Goal: Information Seeking & Learning: Learn about a topic

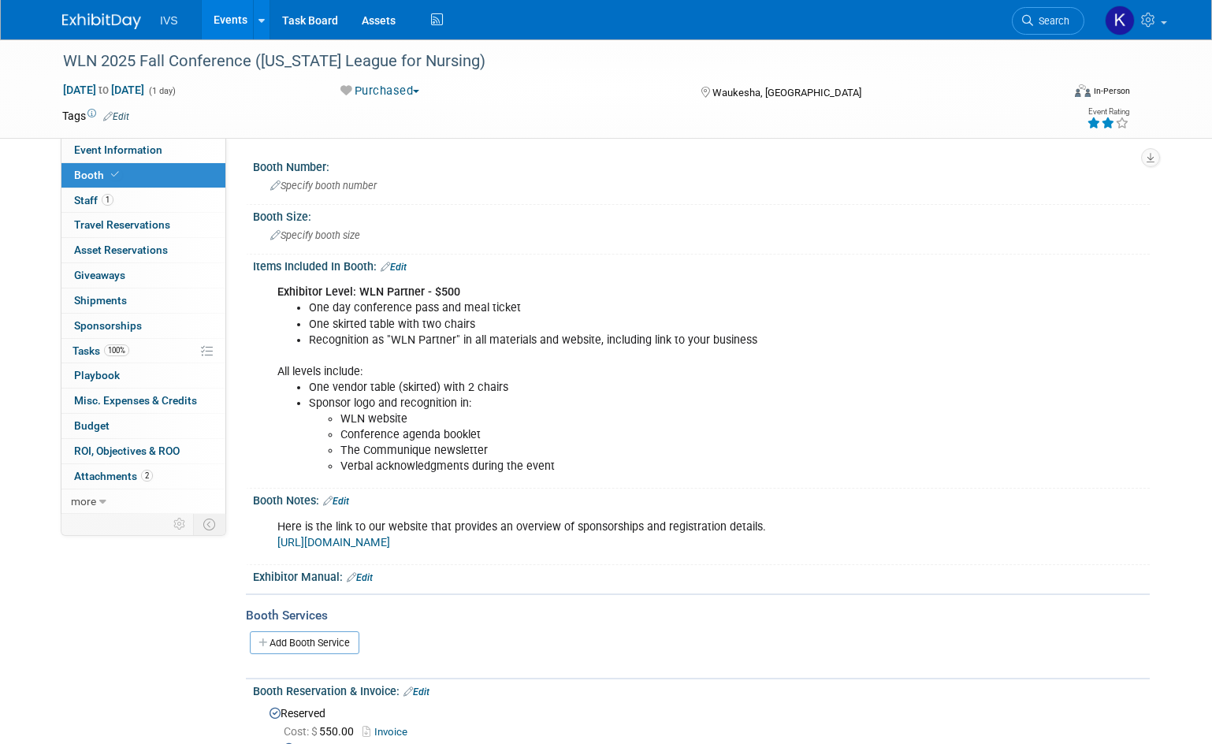
click at [1047, 25] on span "Search" at bounding box center [1051, 21] width 36 height 12
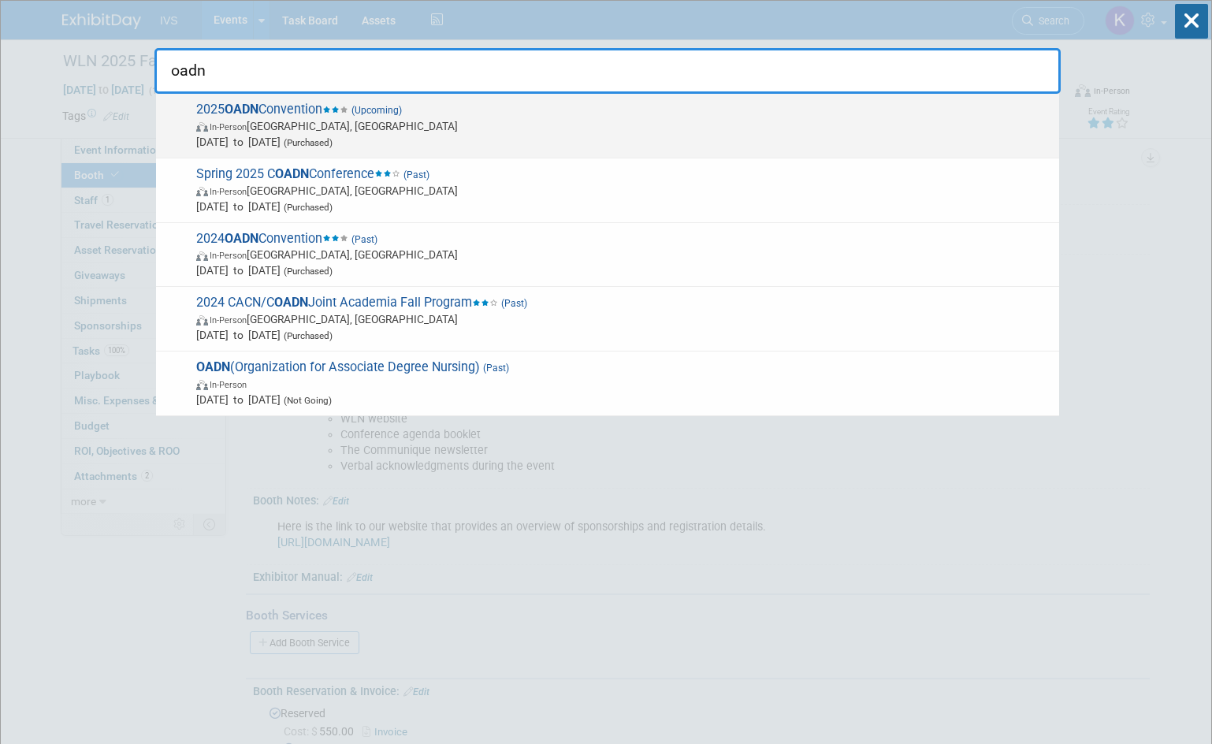
type input "oadn"
click at [654, 128] on span "In-Person Nashville, TN" at bounding box center [623, 126] width 855 height 16
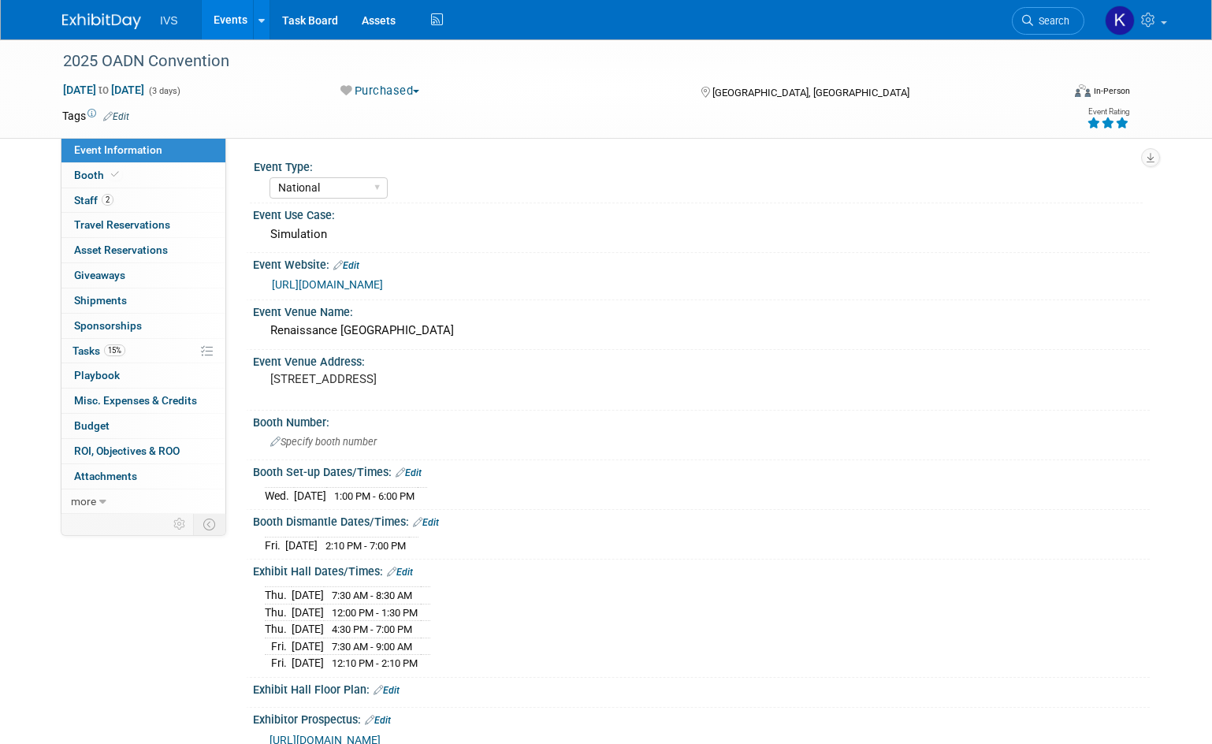
select select "National"
click at [328, 443] on span "Specify booth number" at bounding box center [323, 442] width 106 height 12
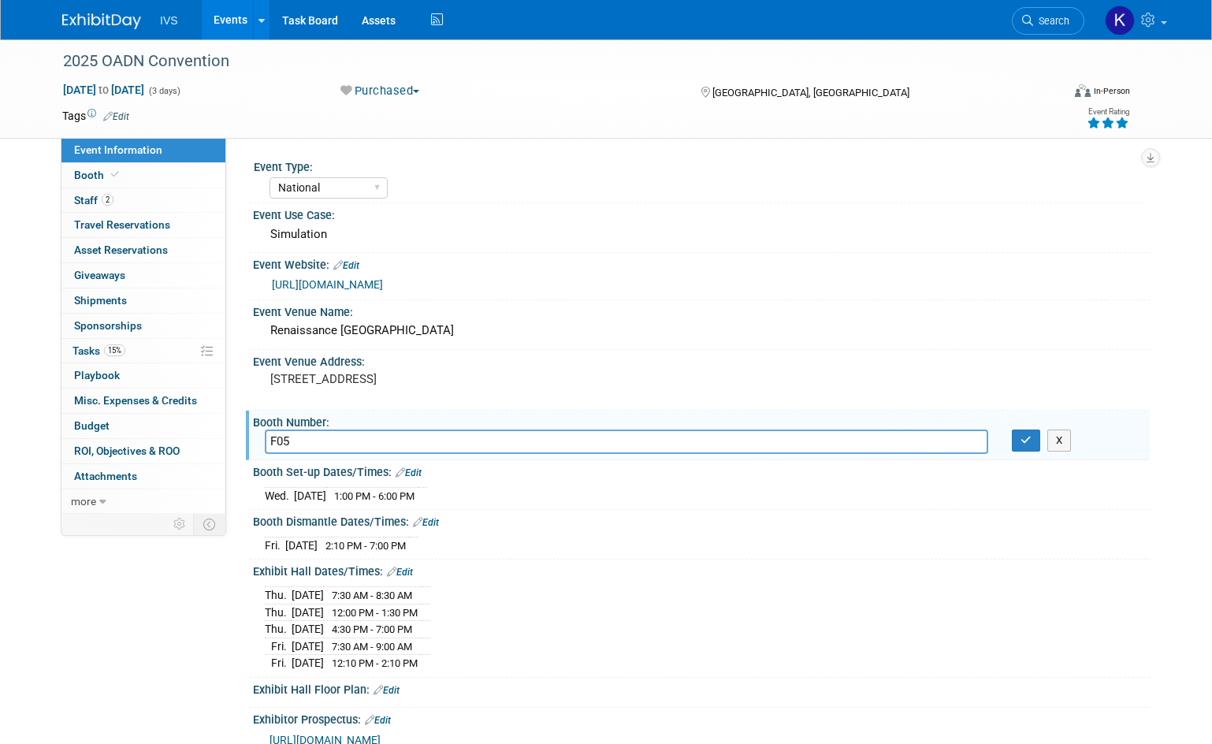
type input "F05"
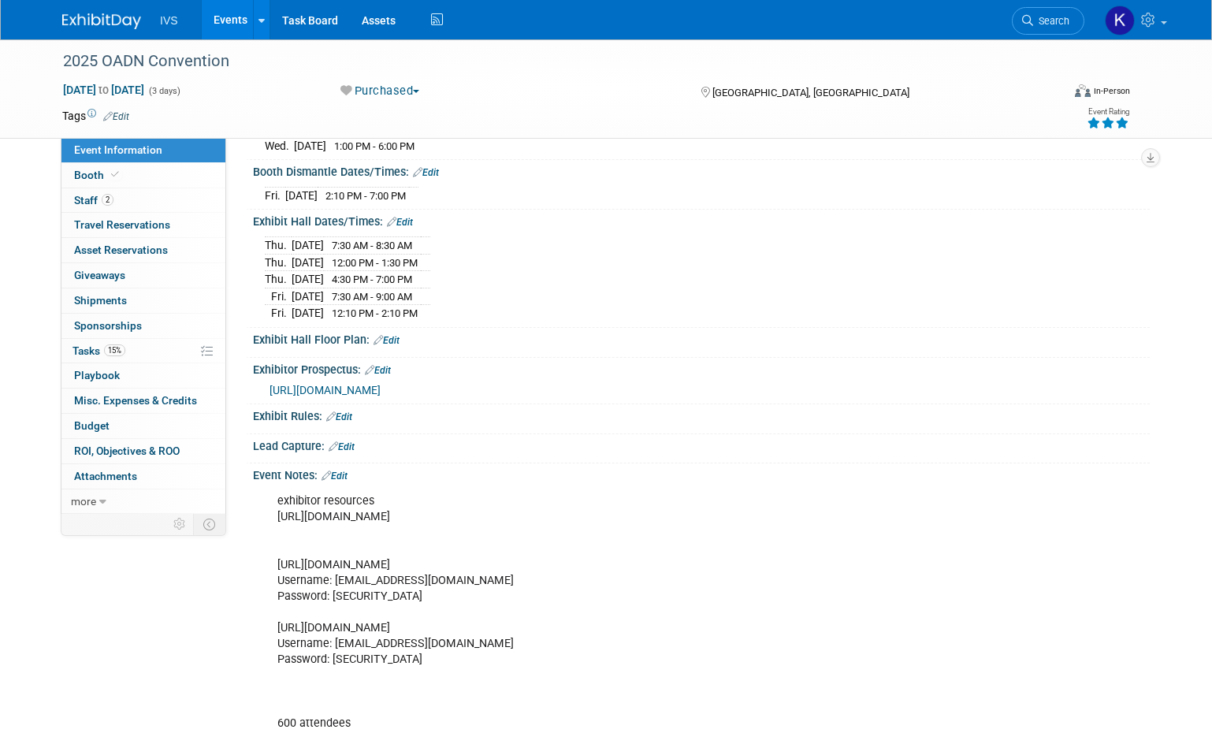
scroll to position [394, 0]
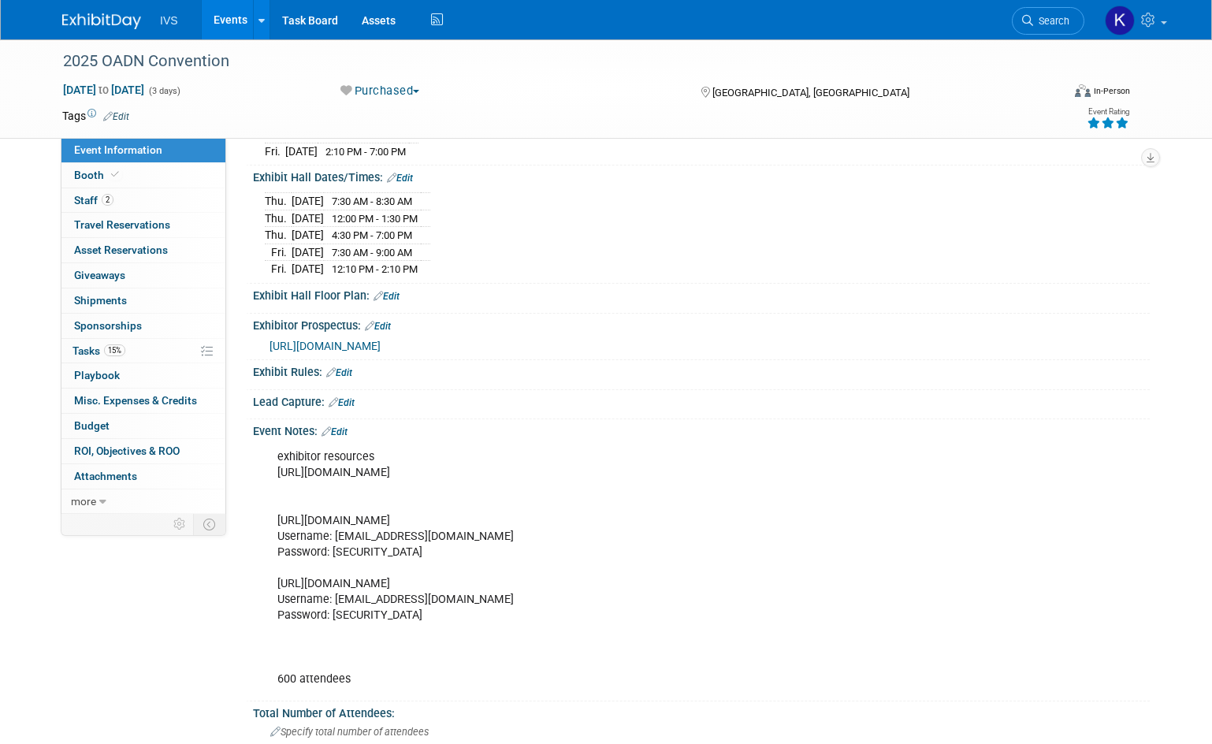
click at [384, 529] on div "exhibitor resources https://2025oadnconvention.eventscribe.net/aaStatic.asp?SFP…" at bounding box center [621, 567] width 710 height 253
click at [423, 529] on div "exhibitor resources https://2025oadnconvention.eventscribe.net/aaStatic.asp?SFP…" at bounding box center [621, 567] width 710 height 253
drag, startPoint x: 447, startPoint y: 531, endPoint x: 351, endPoint y: 527, distance: 96.2
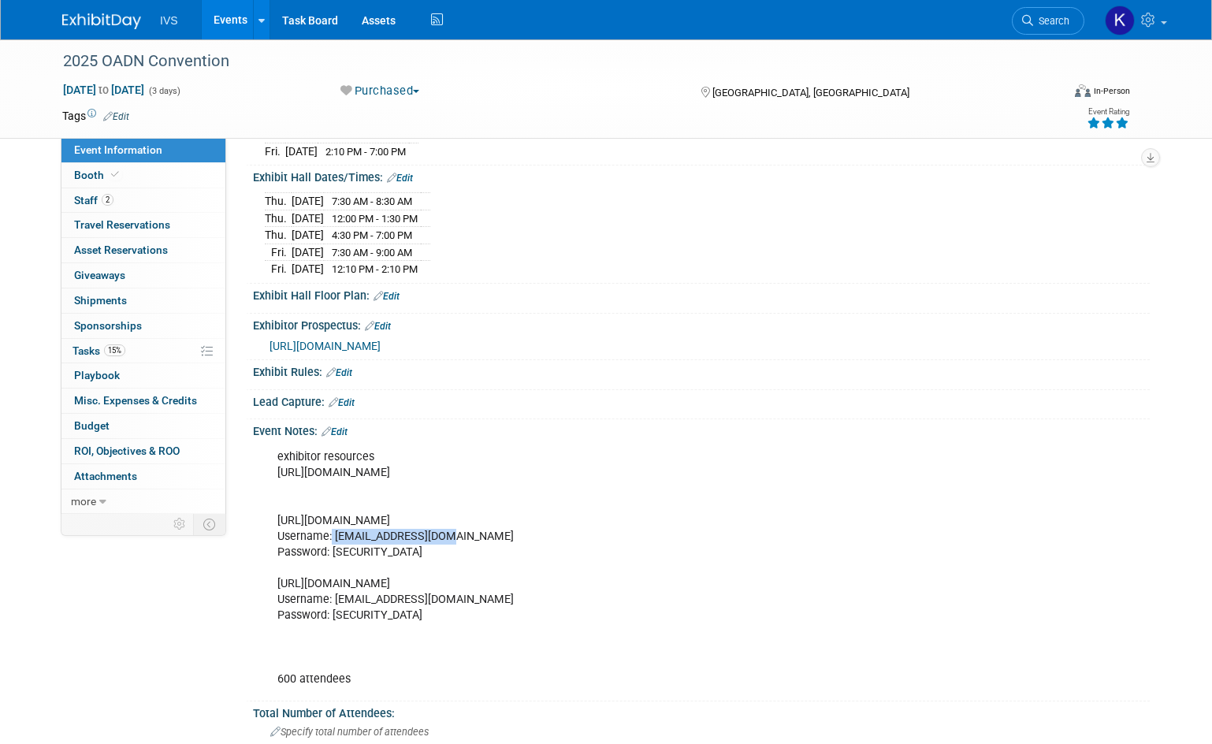
click at [333, 531] on div "exhibitor resources https://2025oadnconvention.eventscribe.net/aaStatic.asp?SFP…" at bounding box center [621, 567] width 710 height 253
copy div "[EMAIL_ADDRESS][DOMAIN_NAME]"
drag, startPoint x: 400, startPoint y: 544, endPoint x: 333, endPoint y: 542, distance: 67.0
click at [333, 542] on div "exhibitor resources https://2025oadnconvention.eventscribe.net/aaStatic.asp?SFP…" at bounding box center [621, 567] width 710 height 253
copy div "Oadan2025!"
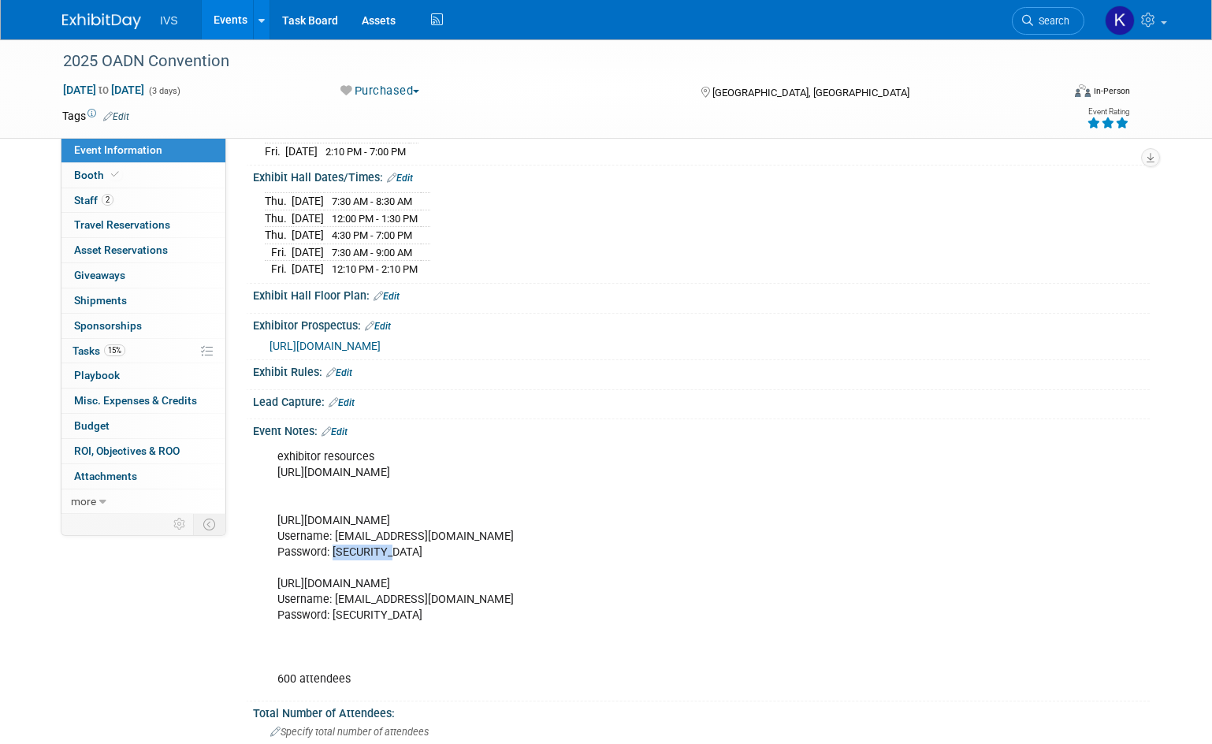
click at [1050, 28] on link "Search" at bounding box center [1047, 21] width 72 height 28
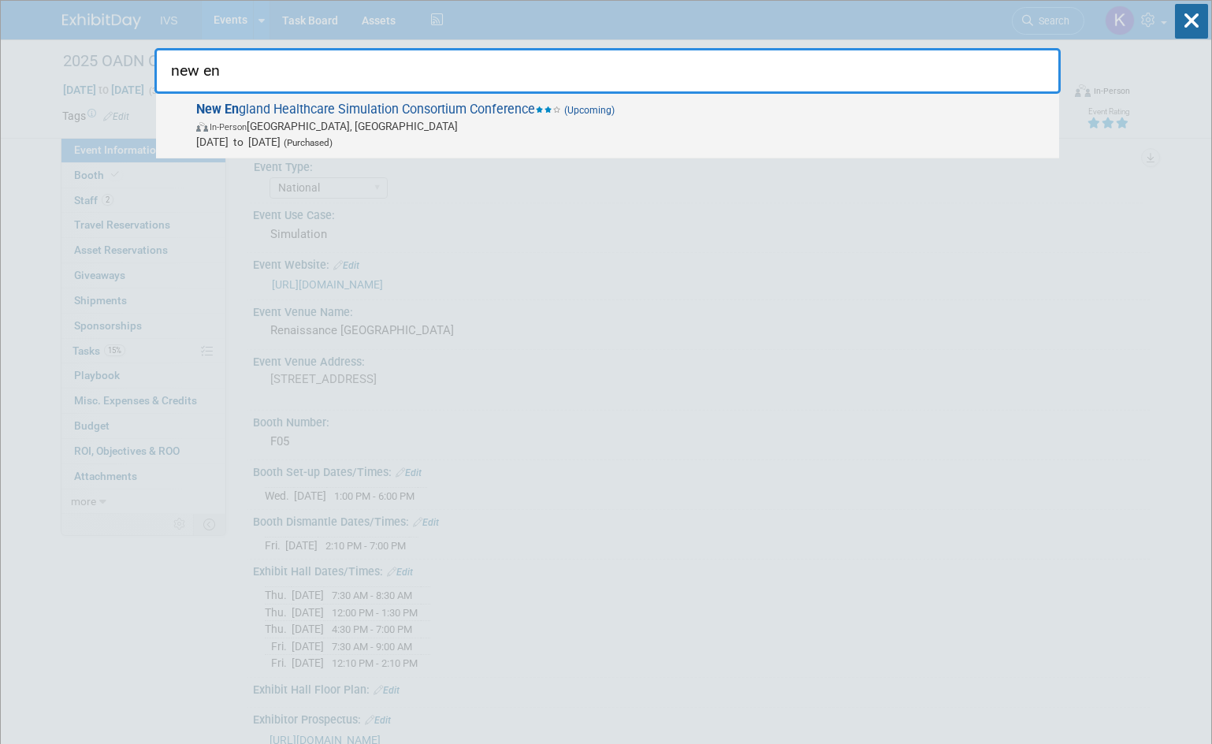
type input "new en"
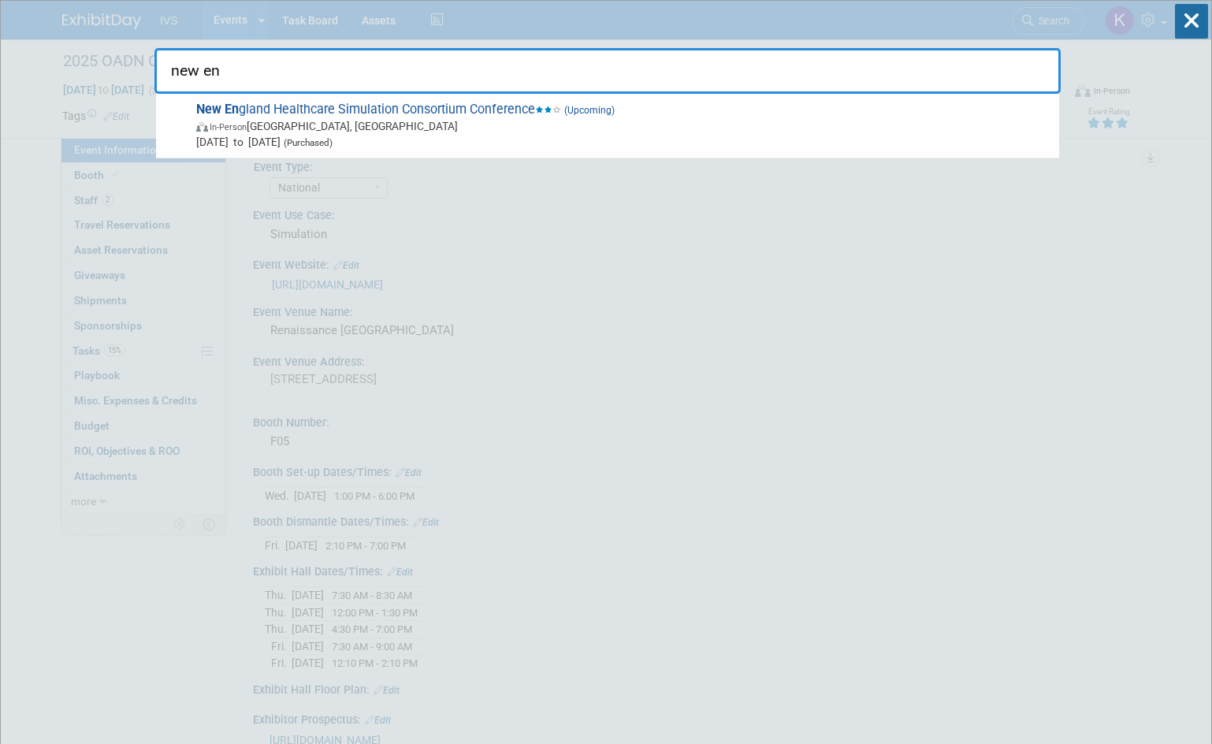
click at [518, 117] on span "New En gland Healthcare Simulation Consortium Conference (Upcoming) In-Person L…" at bounding box center [620, 126] width 859 height 48
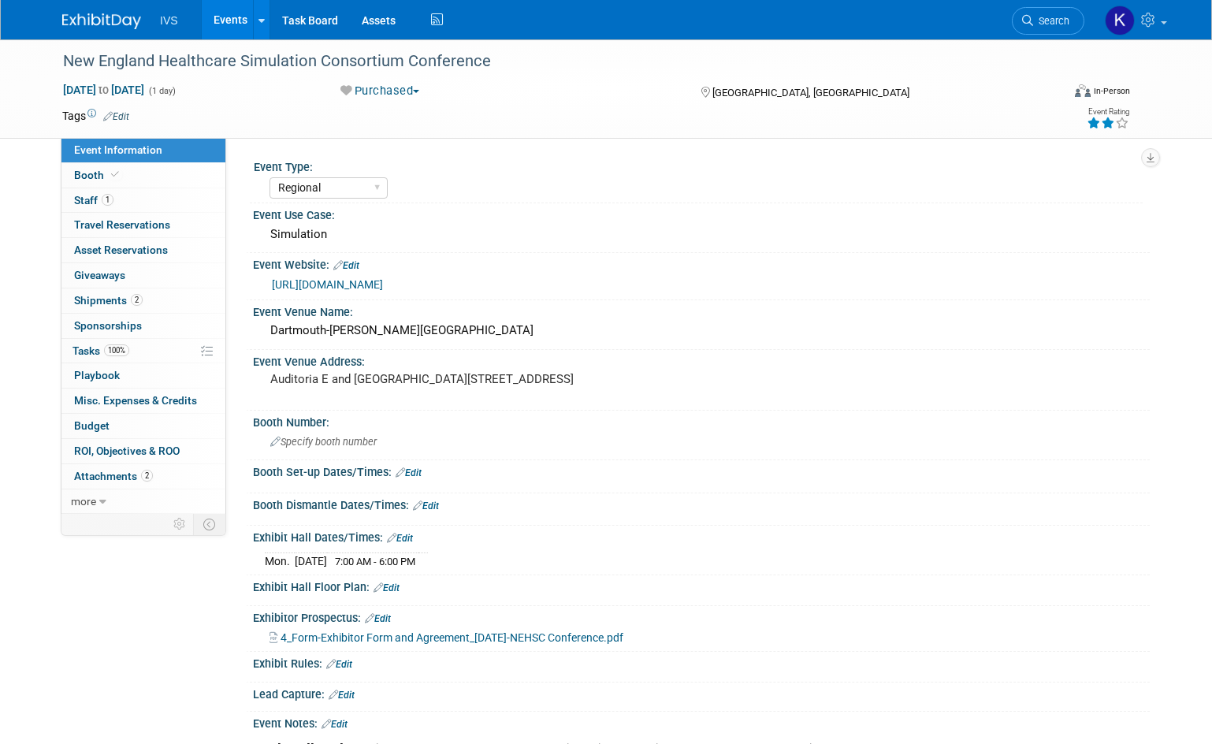
select select "Regional"
drag, startPoint x: 1066, startPoint y: 18, endPoint x: 1052, endPoint y: 13, distance: 14.9
click at [1066, 18] on span "Search" at bounding box center [1051, 21] width 36 height 12
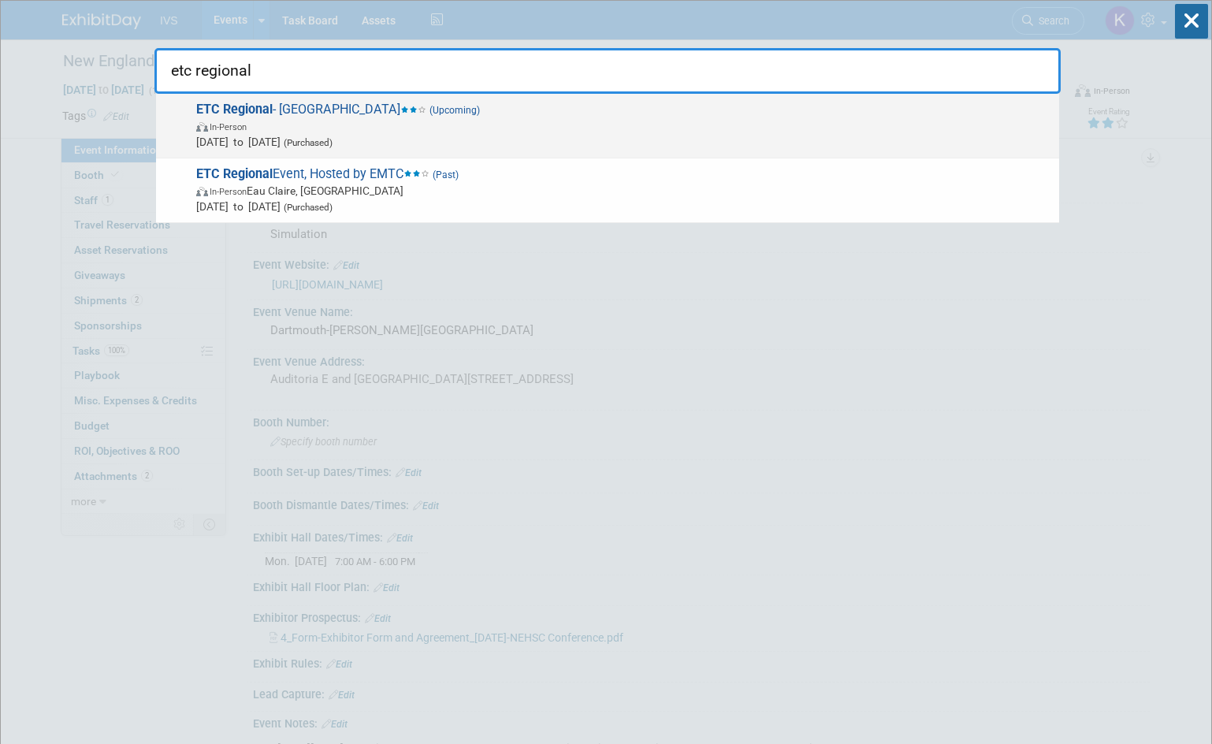
type input "etc regional"
click at [467, 132] on span "In-Person" at bounding box center [623, 126] width 855 height 16
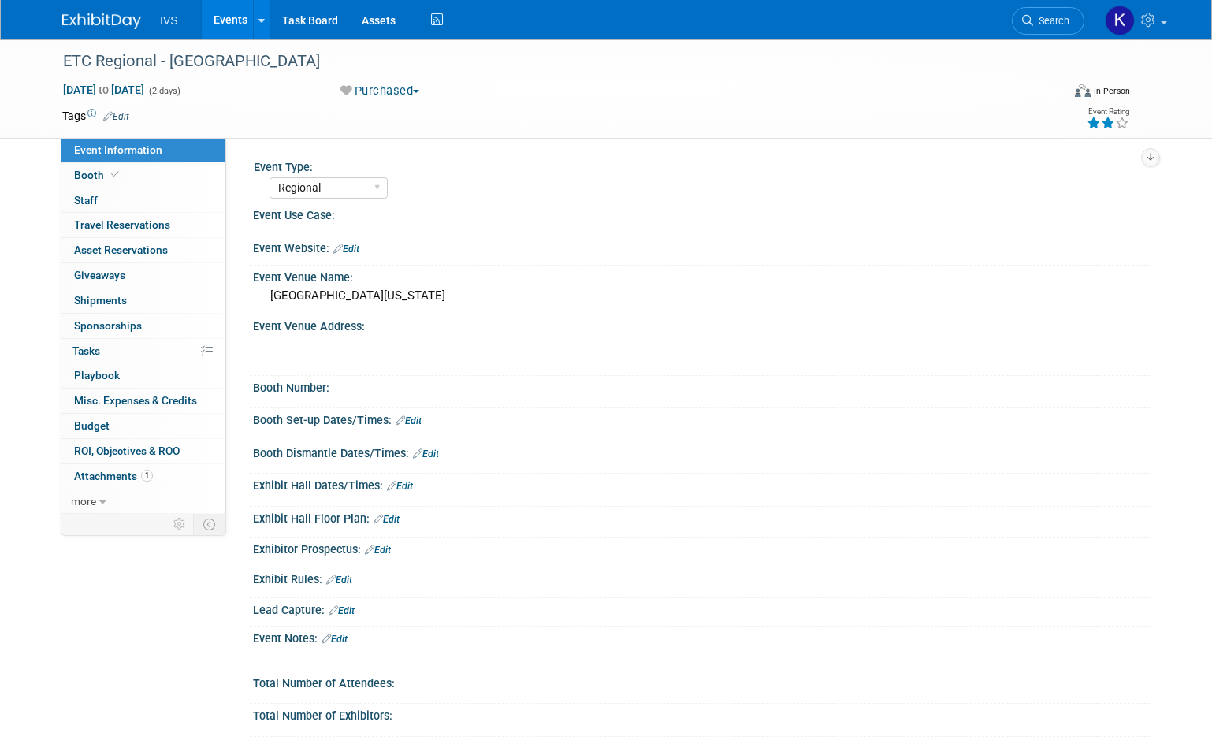
select select "Regional"
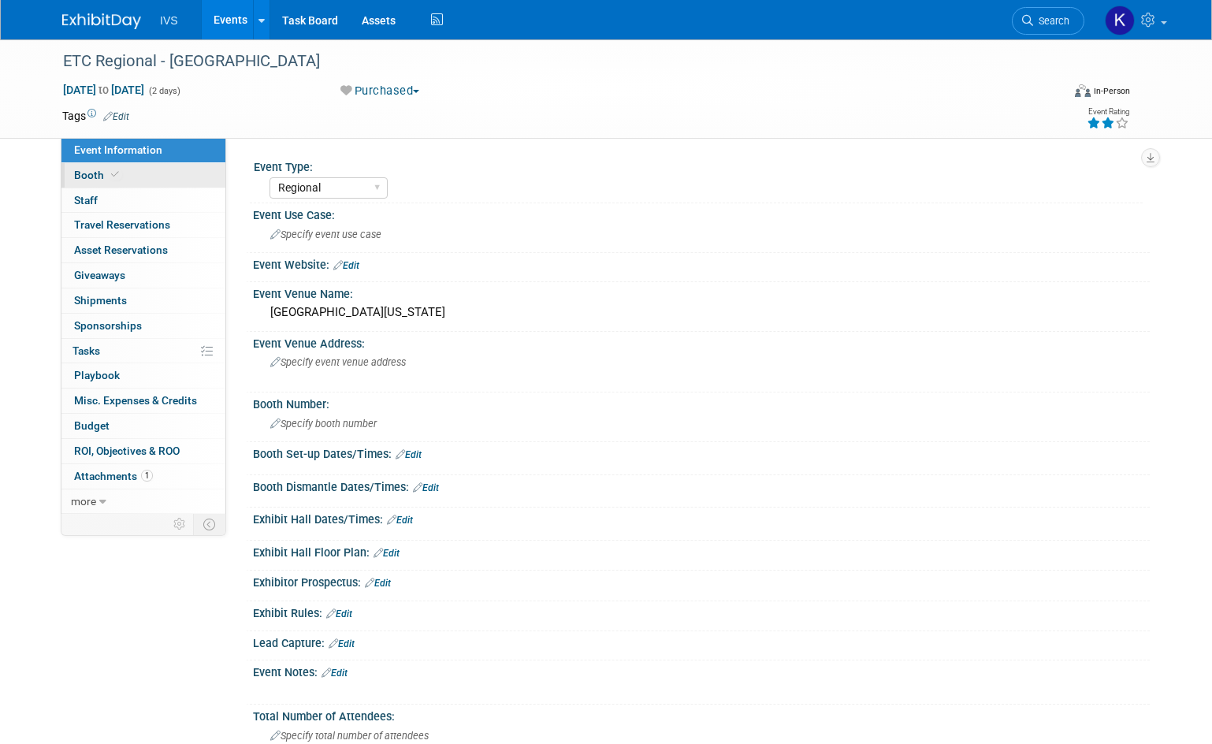
click at [121, 175] on link "Booth" at bounding box center [143, 175] width 164 height 24
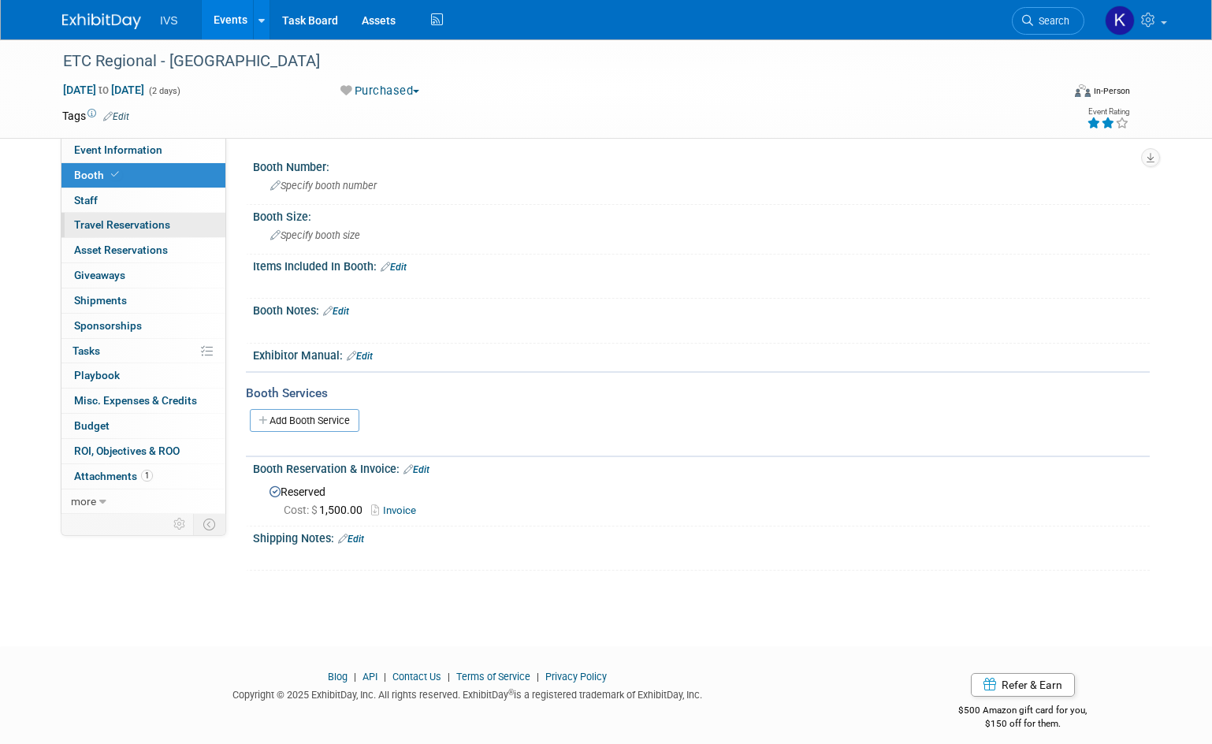
click at [143, 231] on span "Travel Reservations 0" at bounding box center [122, 224] width 96 height 13
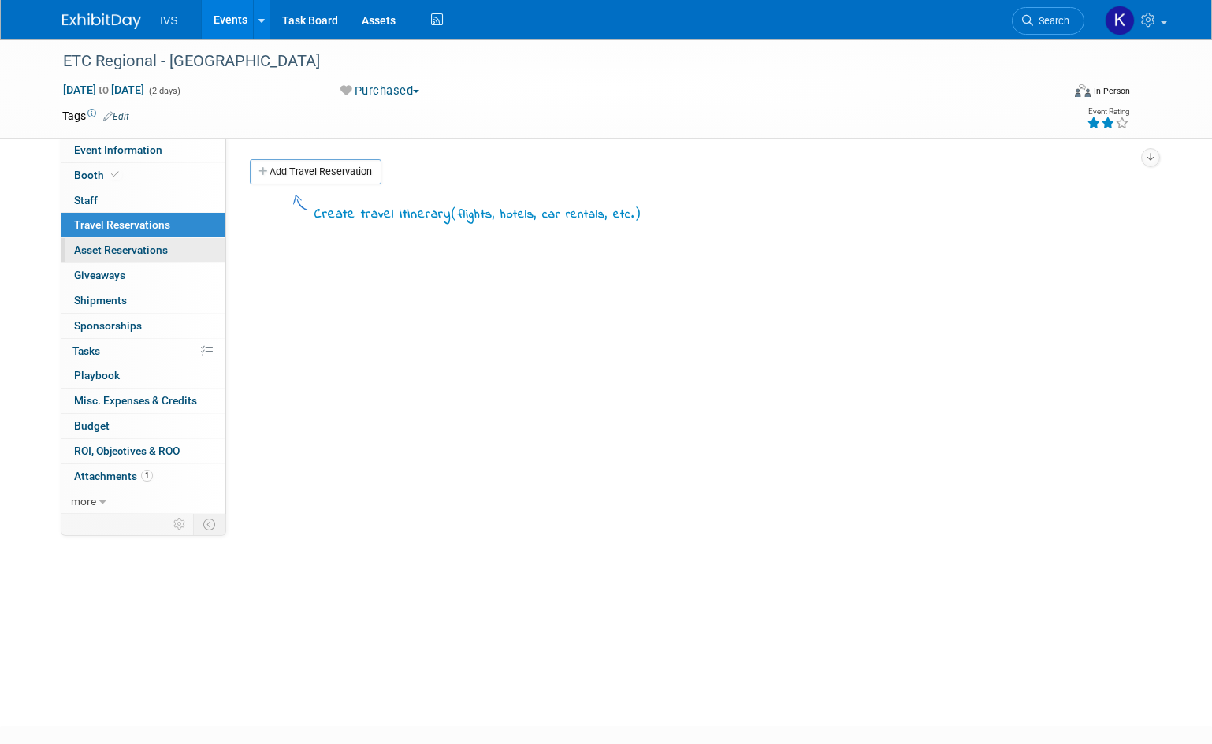
click at [151, 254] on span "Asset Reservations 0" at bounding box center [121, 249] width 94 height 13
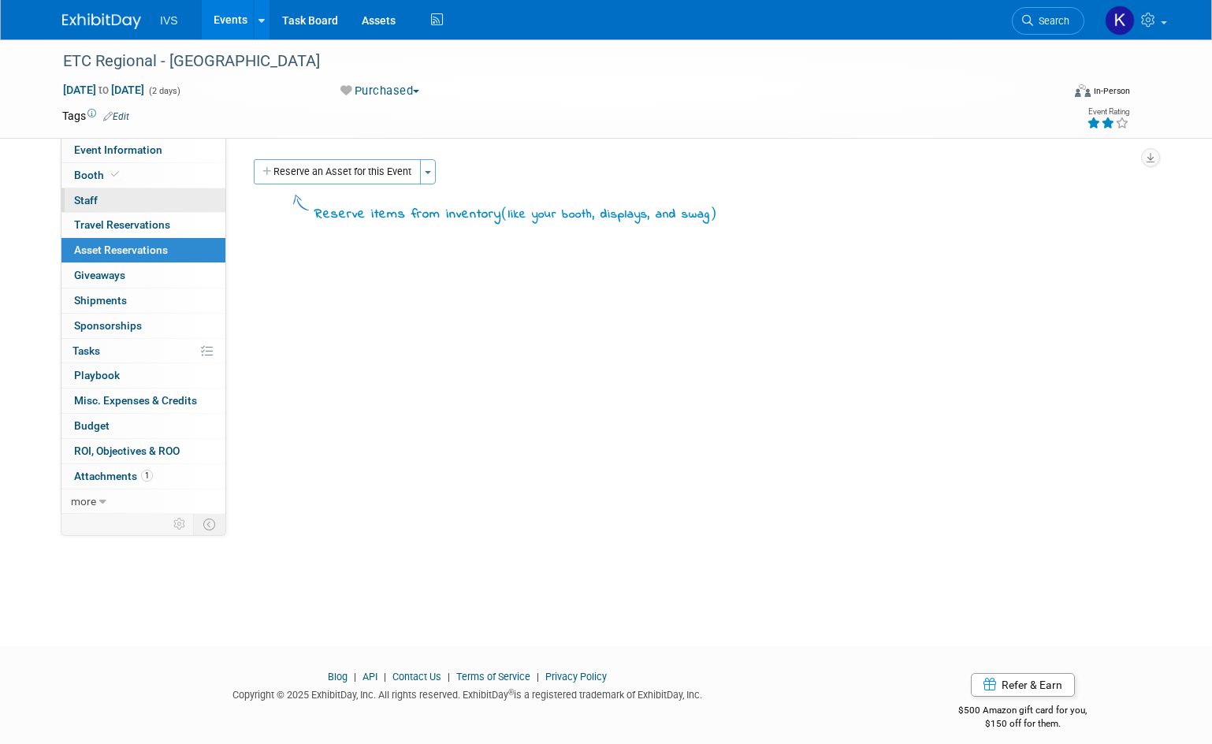
click at [135, 198] on link "0 Staff 0" at bounding box center [143, 200] width 164 height 24
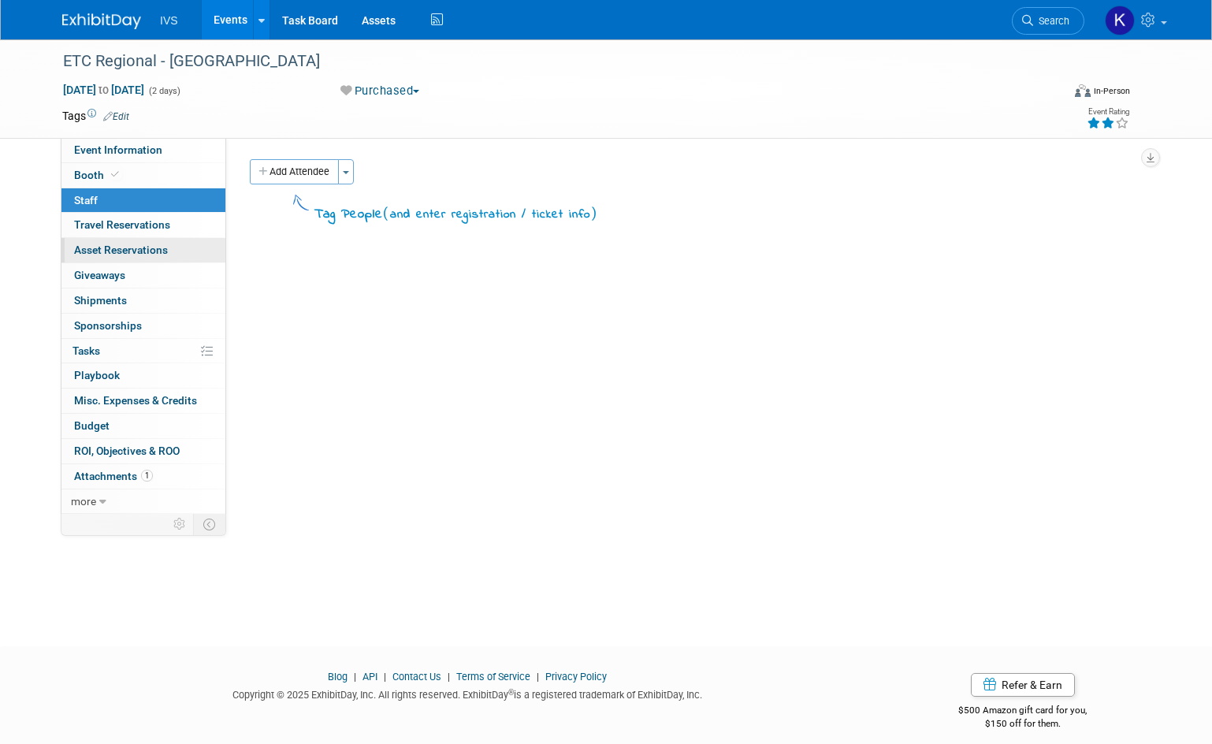
click at [127, 248] on span "Asset Reservations 0" at bounding box center [121, 249] width 94 height 13
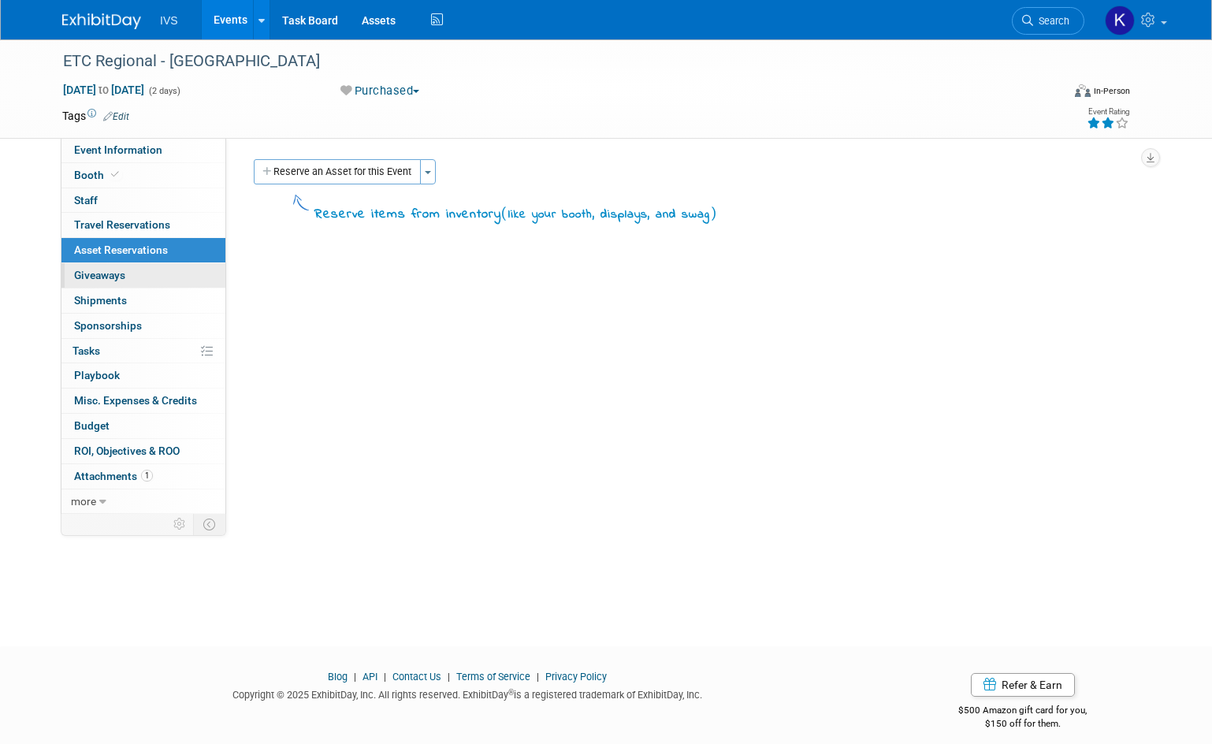
click at [128, 276] on link "0 Giveaways 0" at bounding box center [143, 275] width 164 height 24
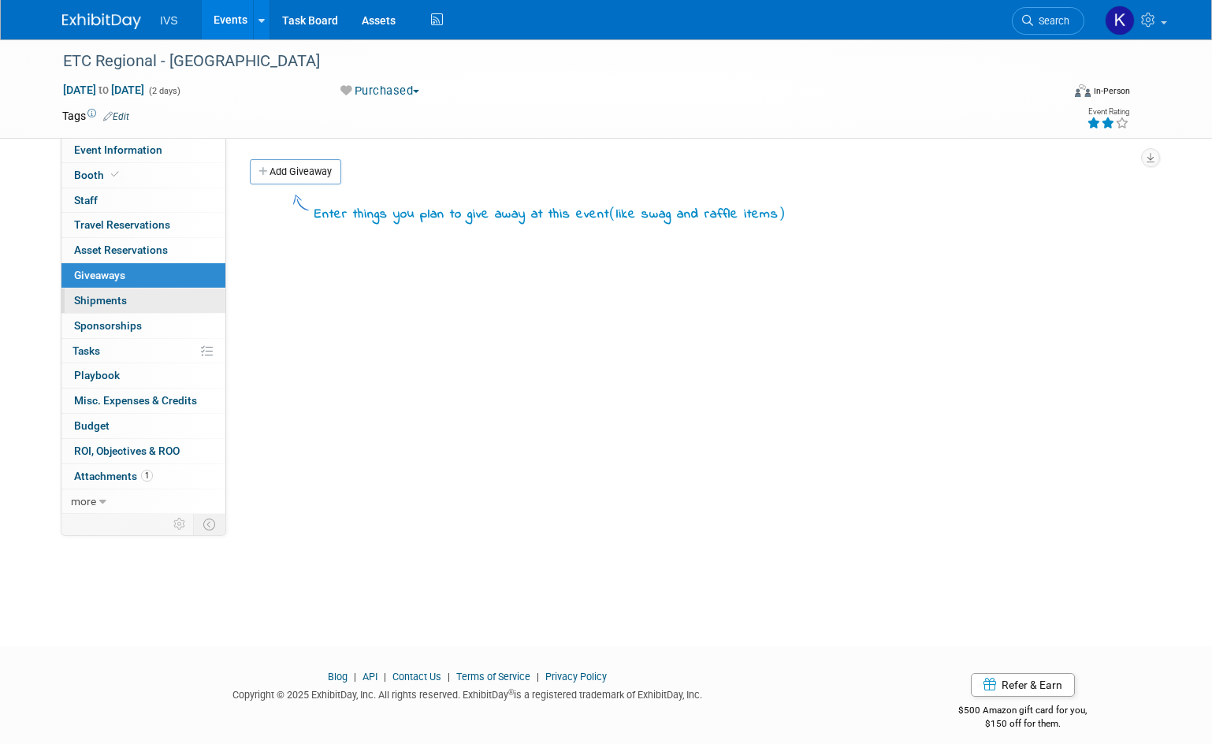
click at [146, 302] on link "0 Shipments 0" at bounding box center [143, 300] width 164 height 24
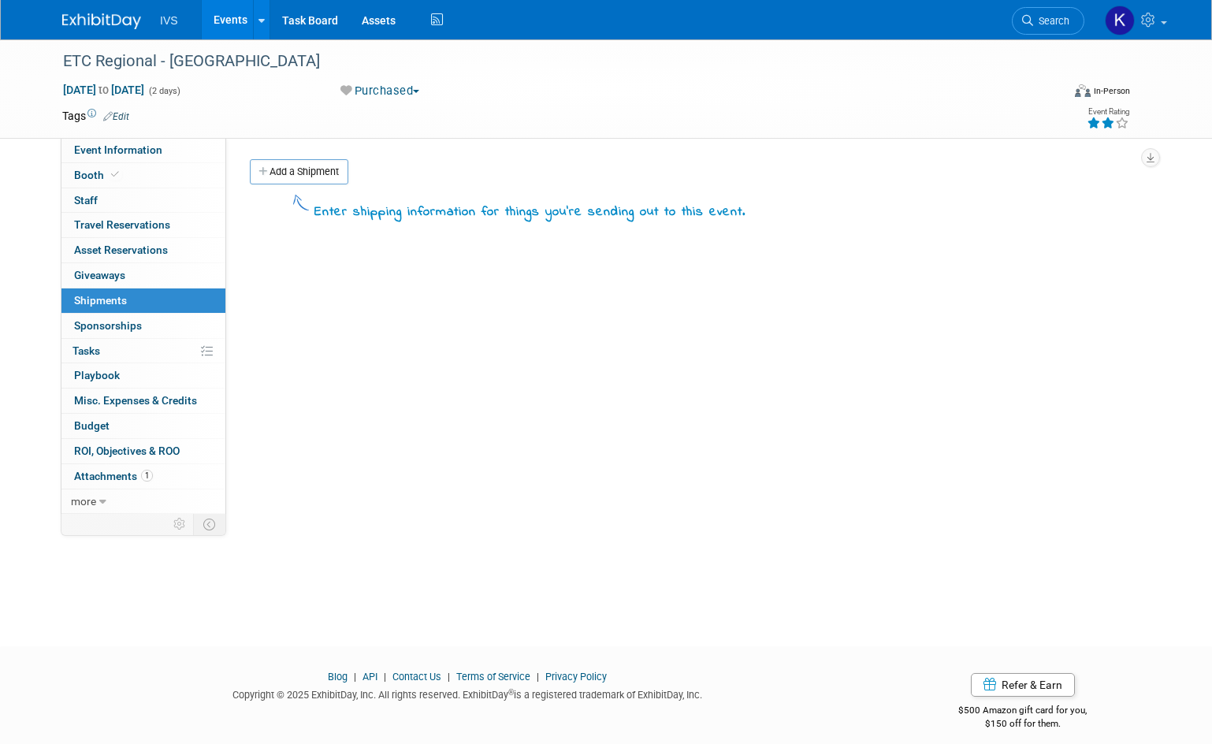
click at [147, 332] on link "0 Sponsorships 0" at bounding box center [143, 326] width 164 height 24
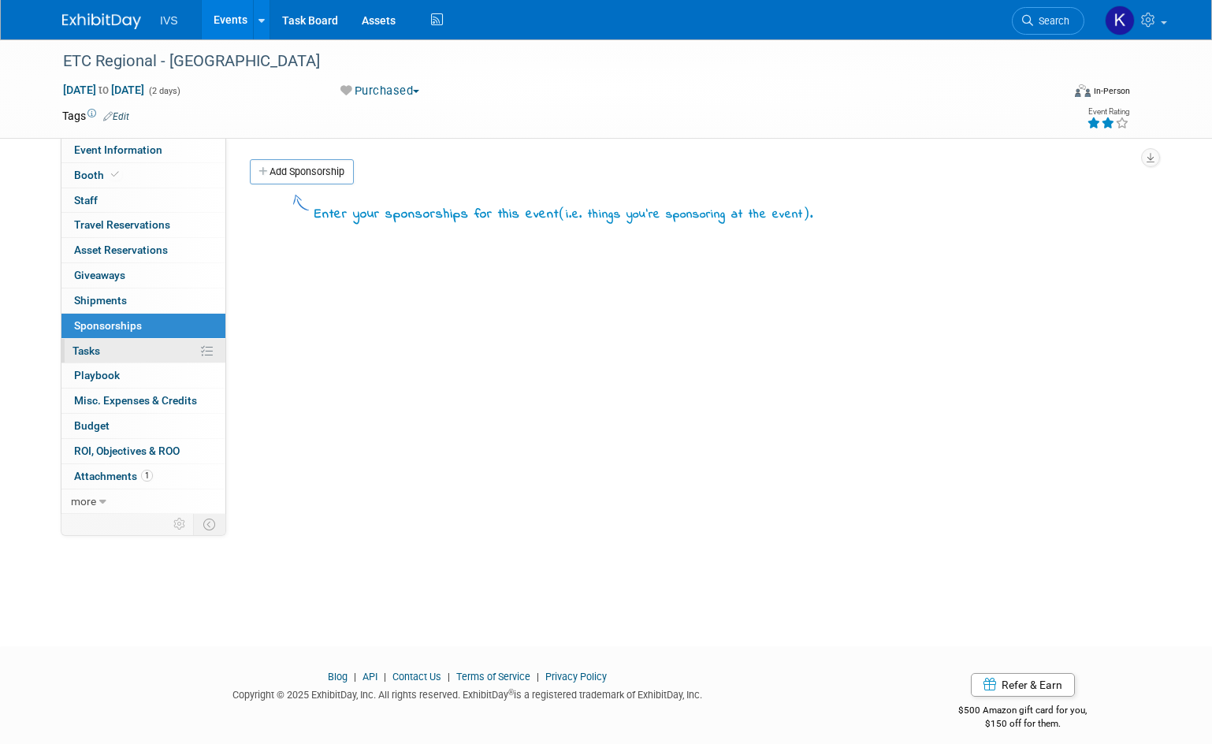
click at [135, 350] on link "0% Tasks 0%" at bounding box center [143, 351] width 164 height 24
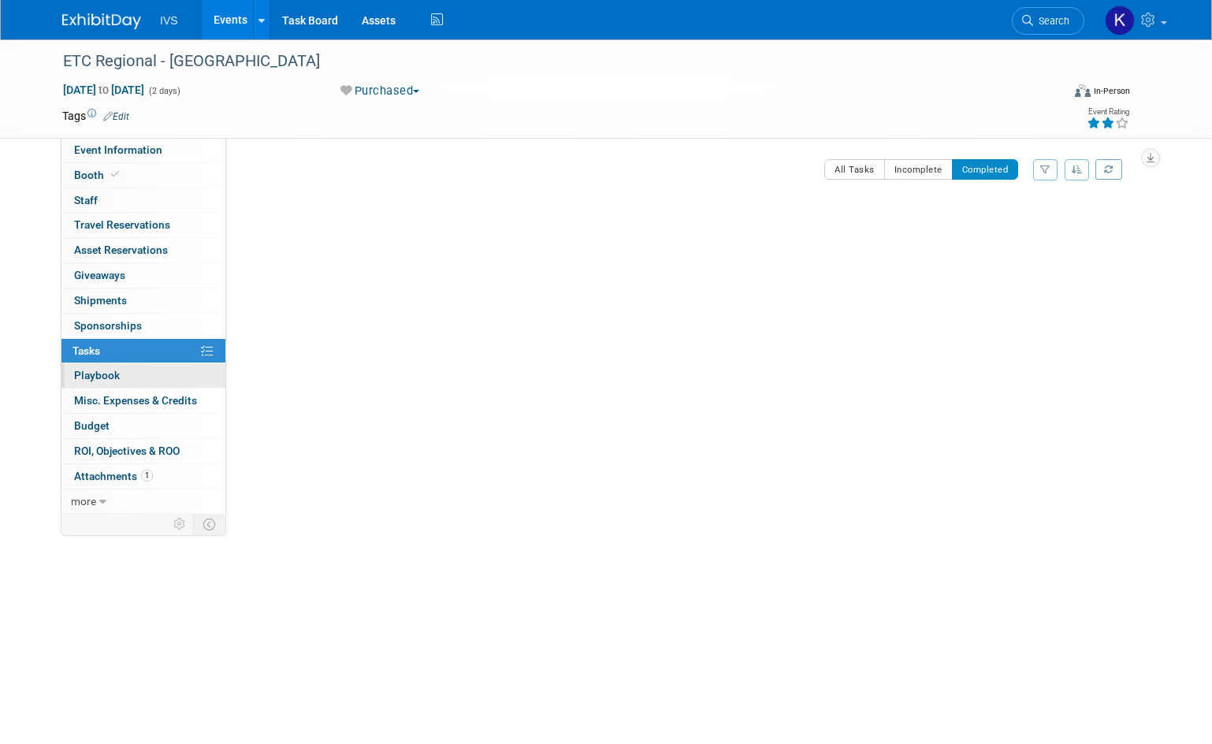
click at [148, 369] on link "0 Playbook 0" at bounding box center [143, 375] width 164 height 24
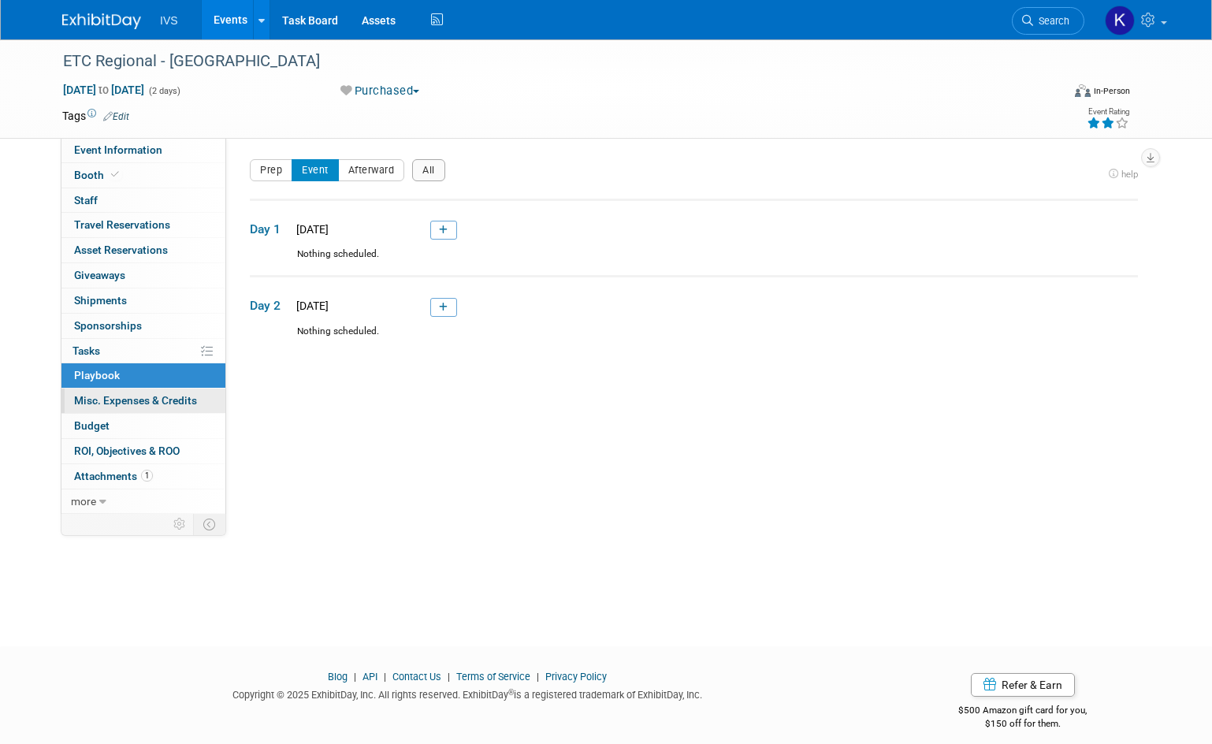
click at [158, 399] on span "Misc. Expenses & Credits 0" at bounding box center [135, 400] width 123 height 13
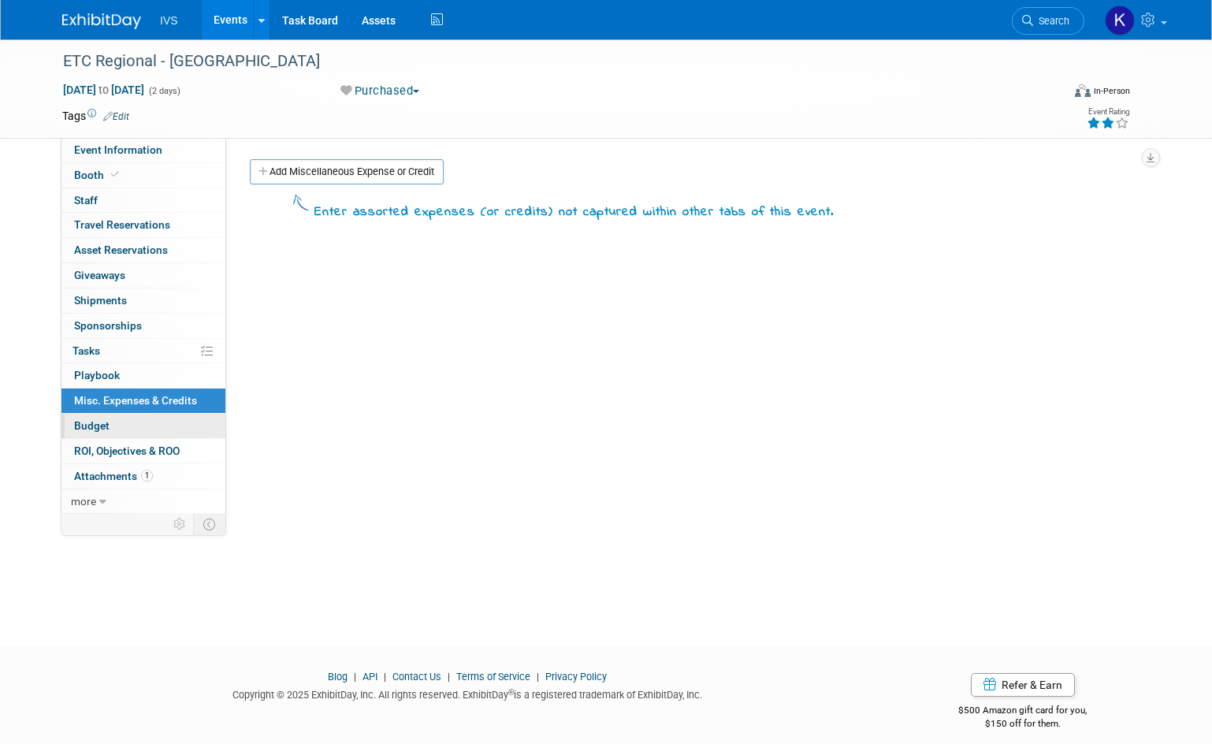
click at [154, 425] on link "Budget" at bounding box center [143, 426] width 164 height 24
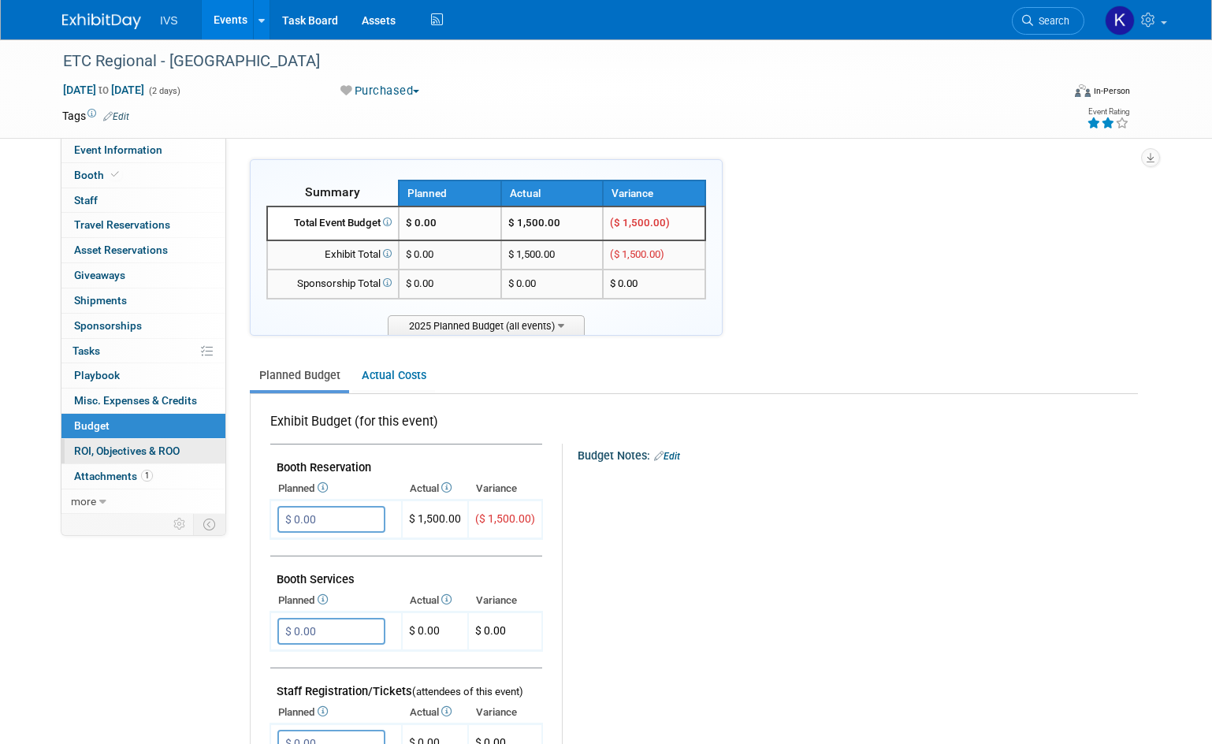
click at [171, 450] on span "ROI, Objectives & ROO 0" at bounding box center [127, 450] width 106 height 13
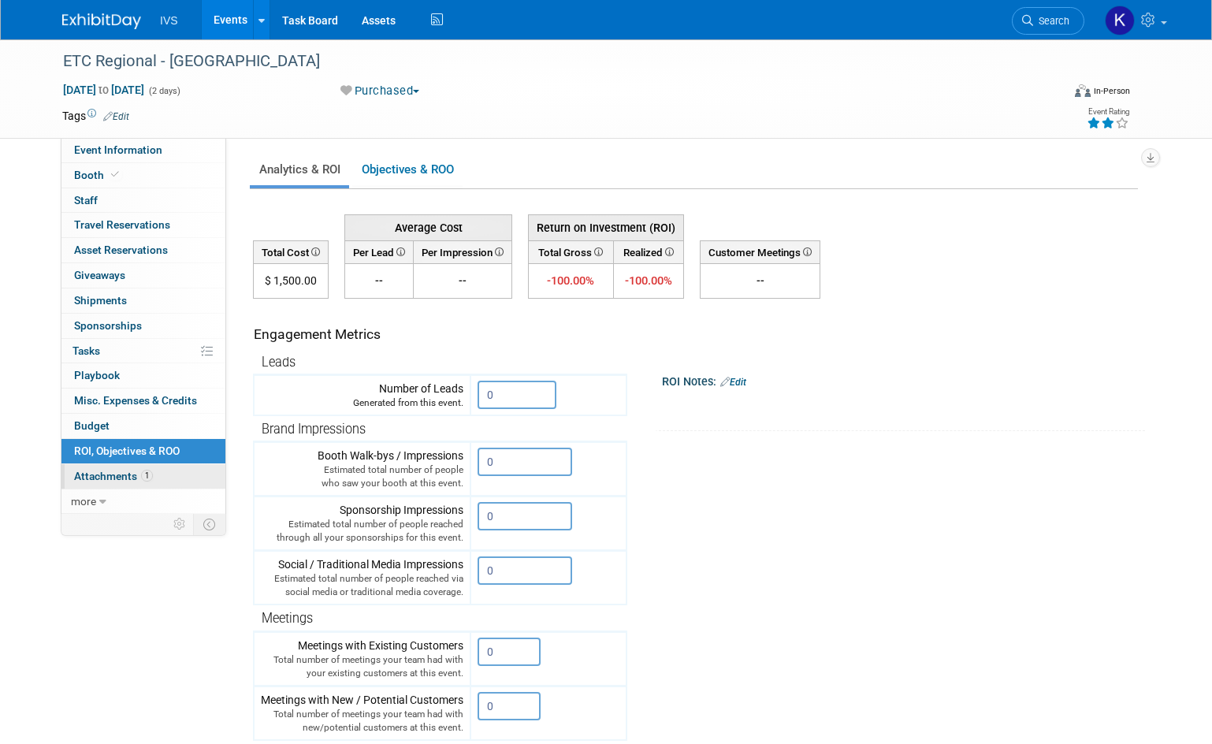
click at [161, 470] on link "1 Attachments 1" at bounding box center [143, 476] width 164 height 24
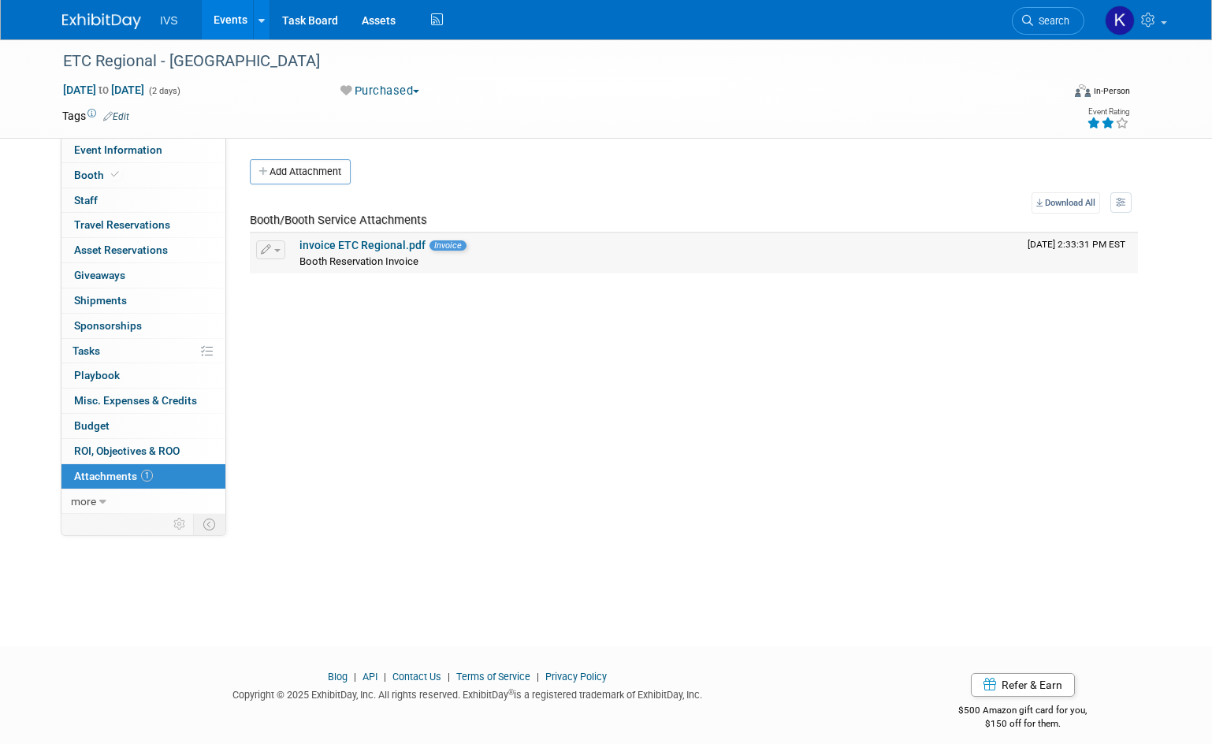
click at [349, 244] on link "invoice ETC Regional.pdf" at bounding box center [362, 245] width 126 height 13
click at [1055, 16] on span "Search" at bounding box center [1051, 21] width 36 height 12
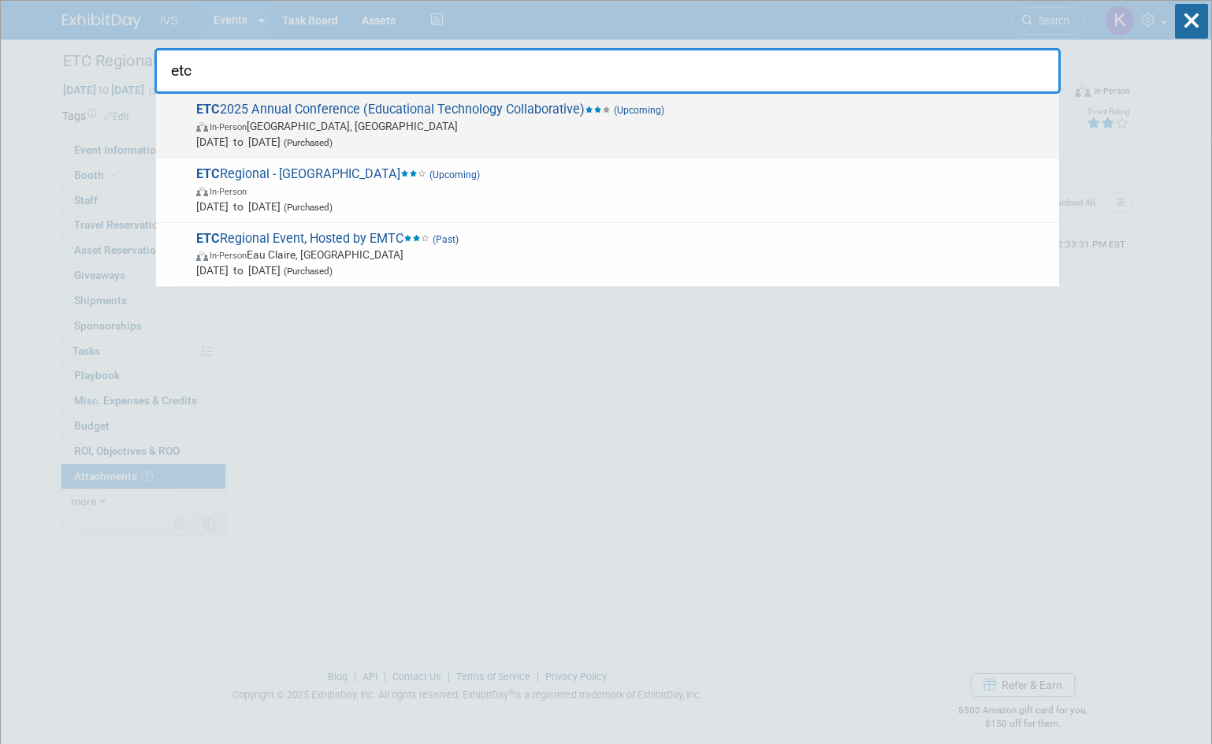
type input "etc"
click at [803, 110] on span "ETC 2025 Annual Conference (Educational Technology Collaborative) (Upcoming) In…" at bounding box center [620, 126] width 859 height 48
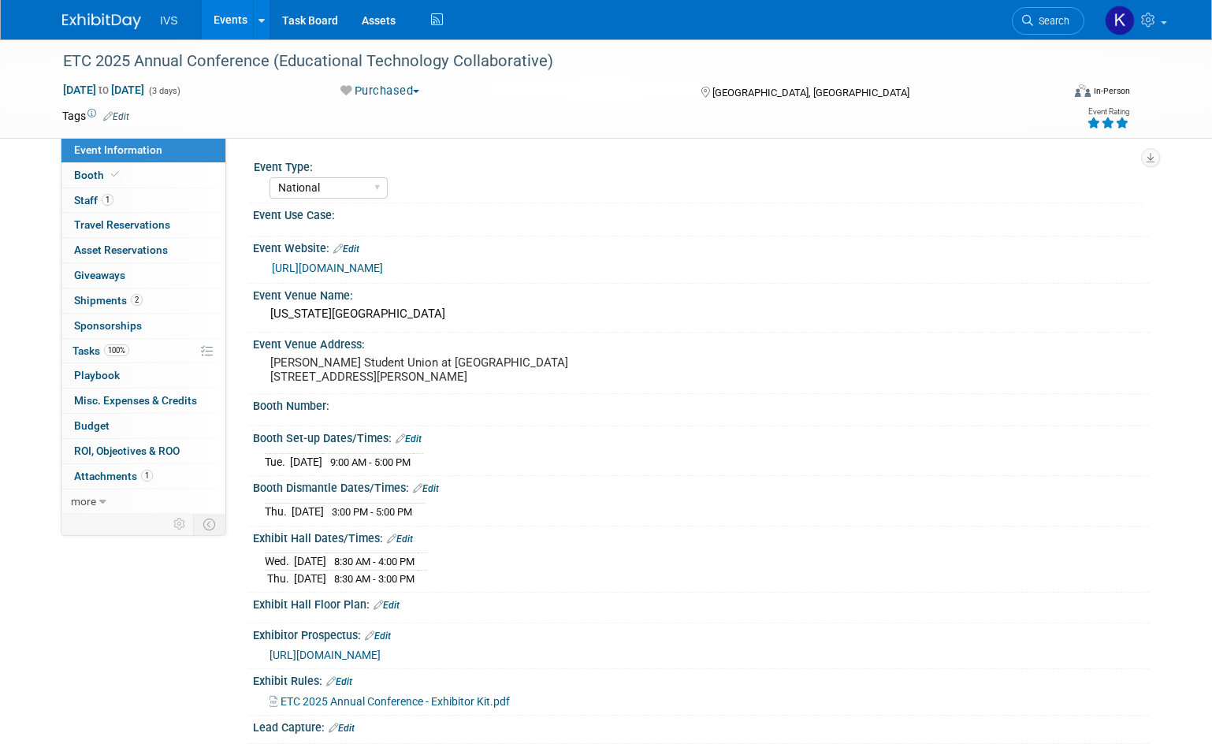
select select "National"
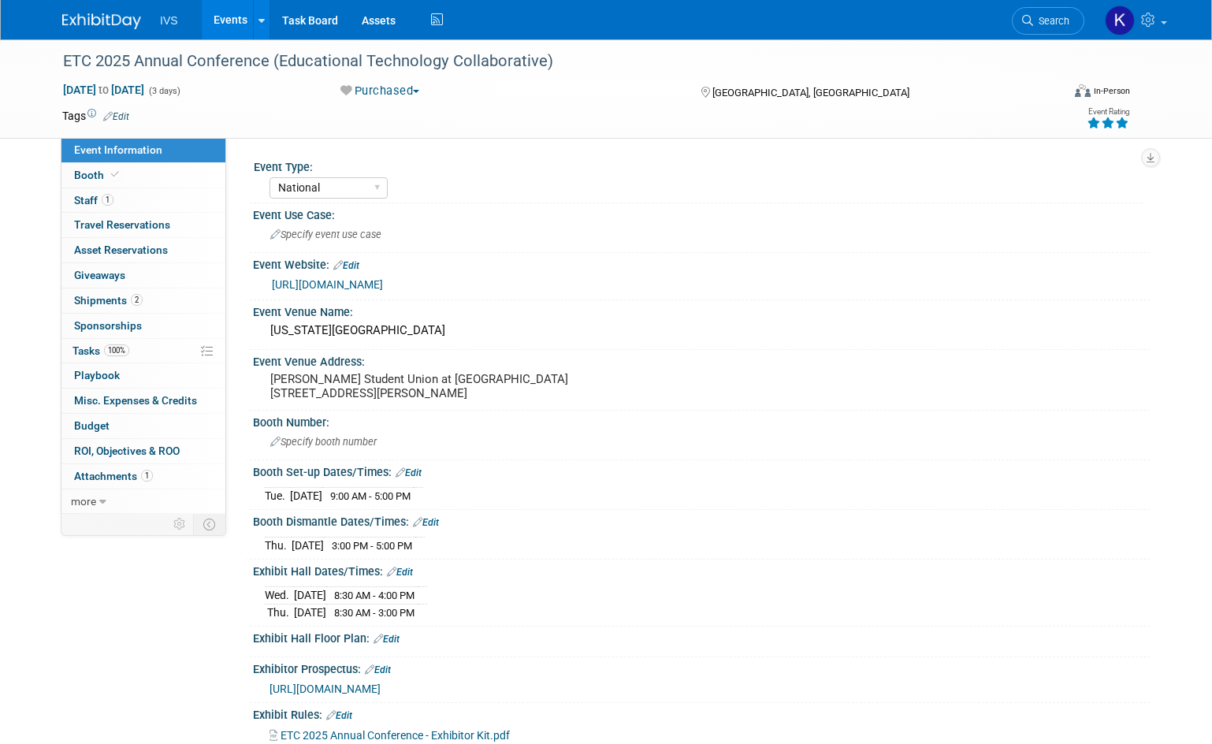
click at [383, 287] on link "[URL][DOMAIN_NAME]" at bounding box center [327, 284] width 111 height 13
click at [1056, 24] on span "Search" at bounding box center [1051, 21] width 36 height 12
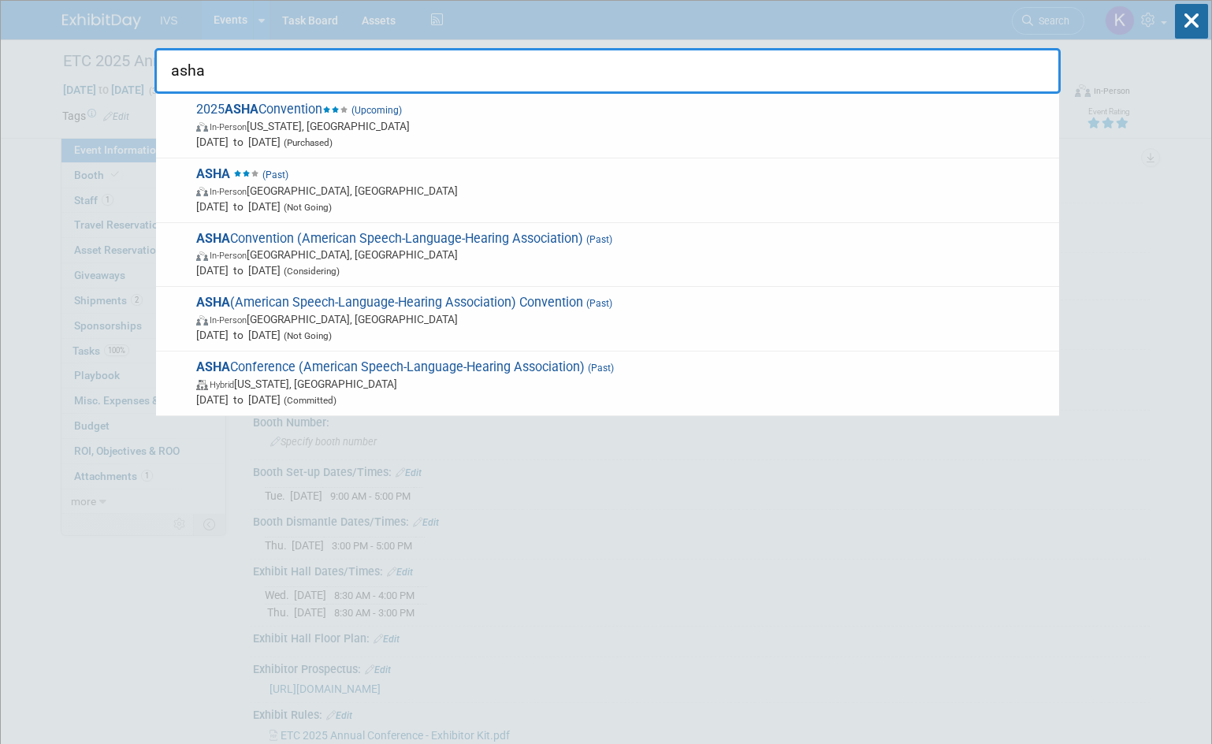
click at [182, 69] on input "asha" at bounding box center [607, 71] width 906 height 46
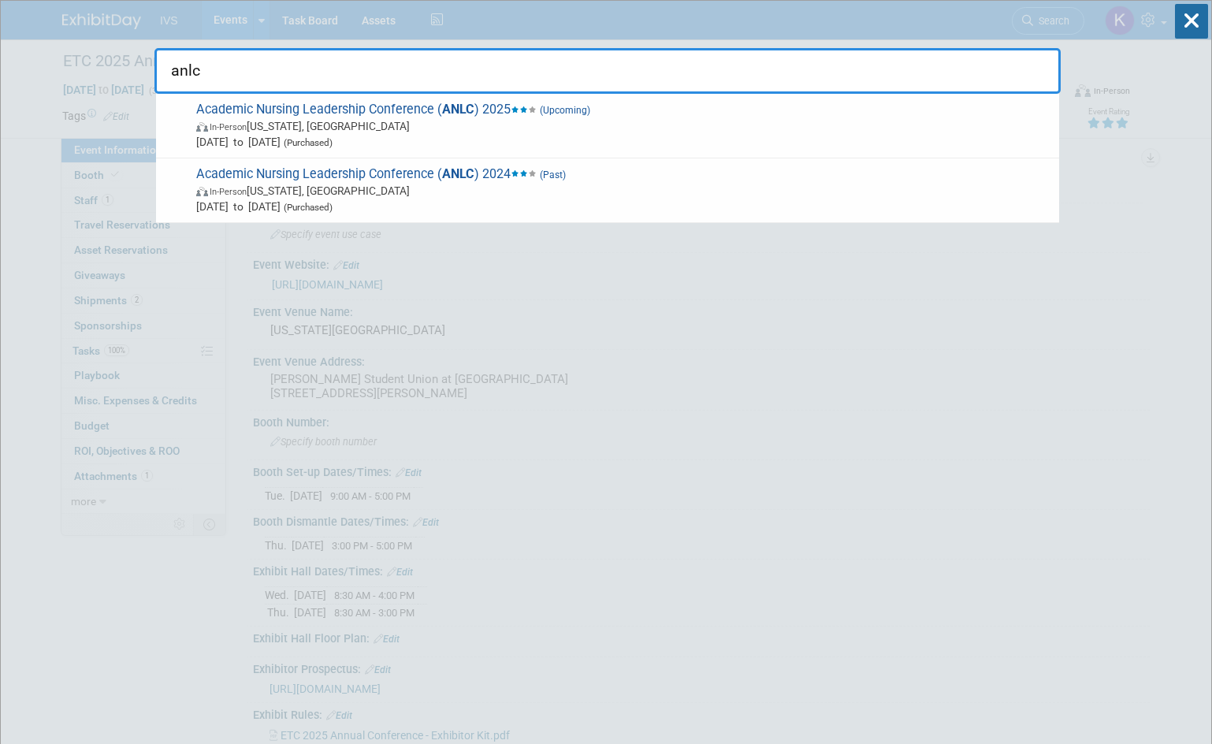
drag, startPoint x: 952, startPoint y: 504, endPoint x: 941, endPoint y: 501, distance: 11.5
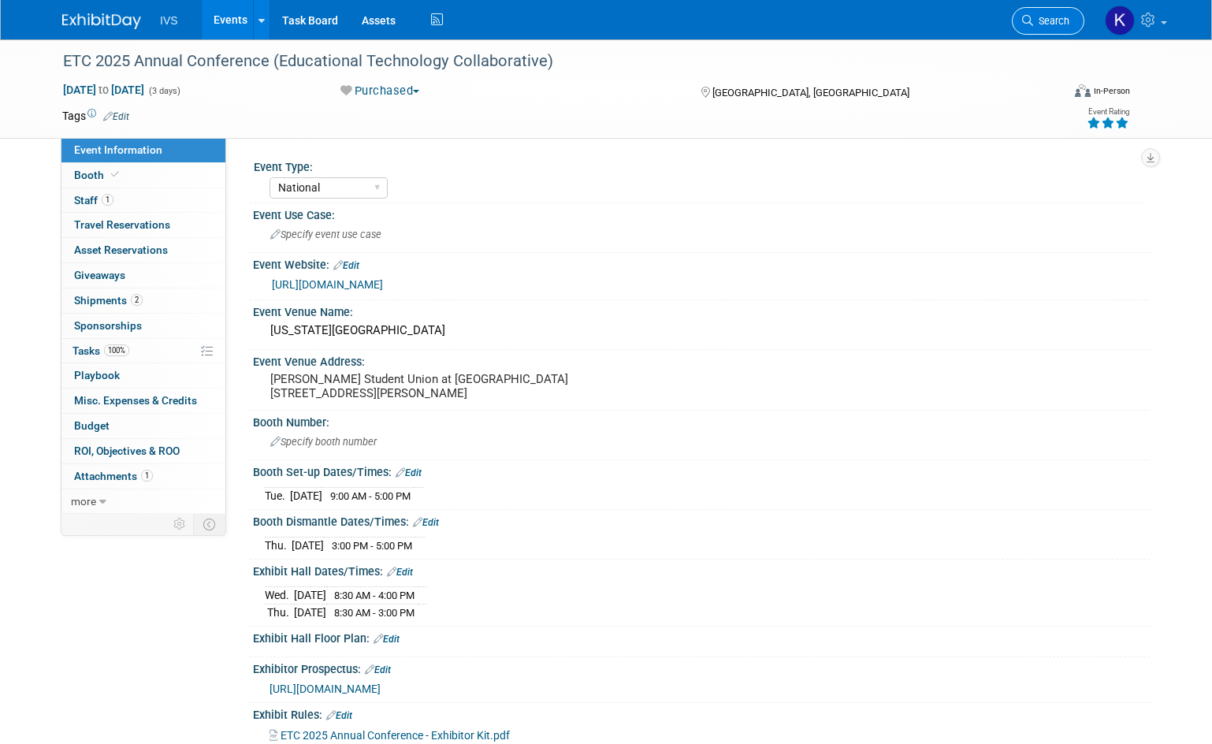
click at [1062, 17] on span "Search" at bounding box center [1051, 21] width 36 height 12
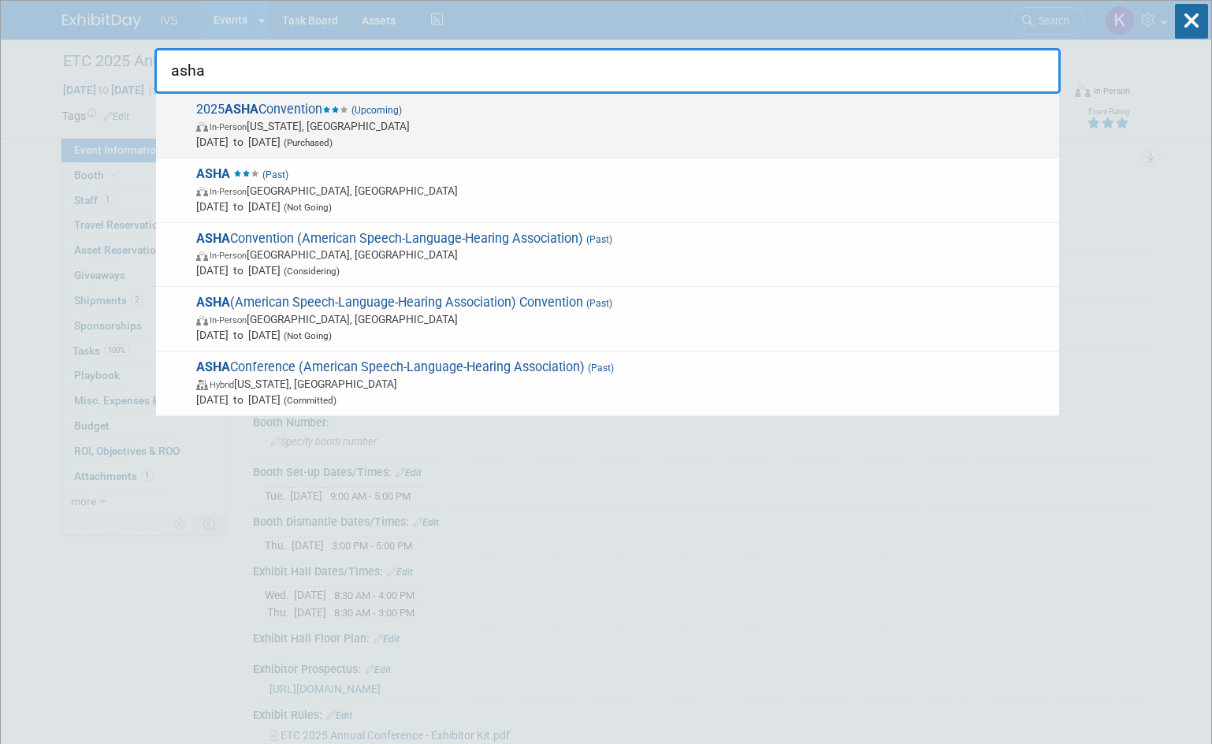
type input "asha"
click at [581, 149] on span "Nov 19, 2025 to Nov 22, 2025 (Purchased)" at bounding box center [623, 142] width 855 height 16
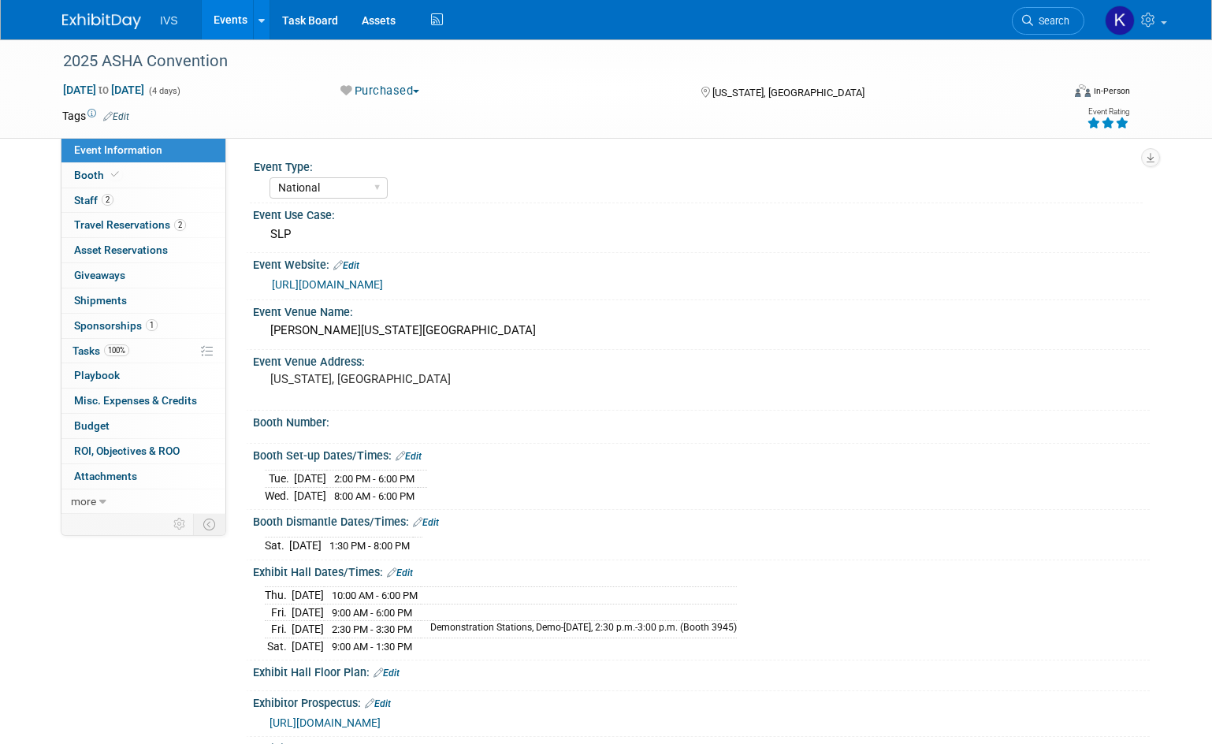
select select "National"
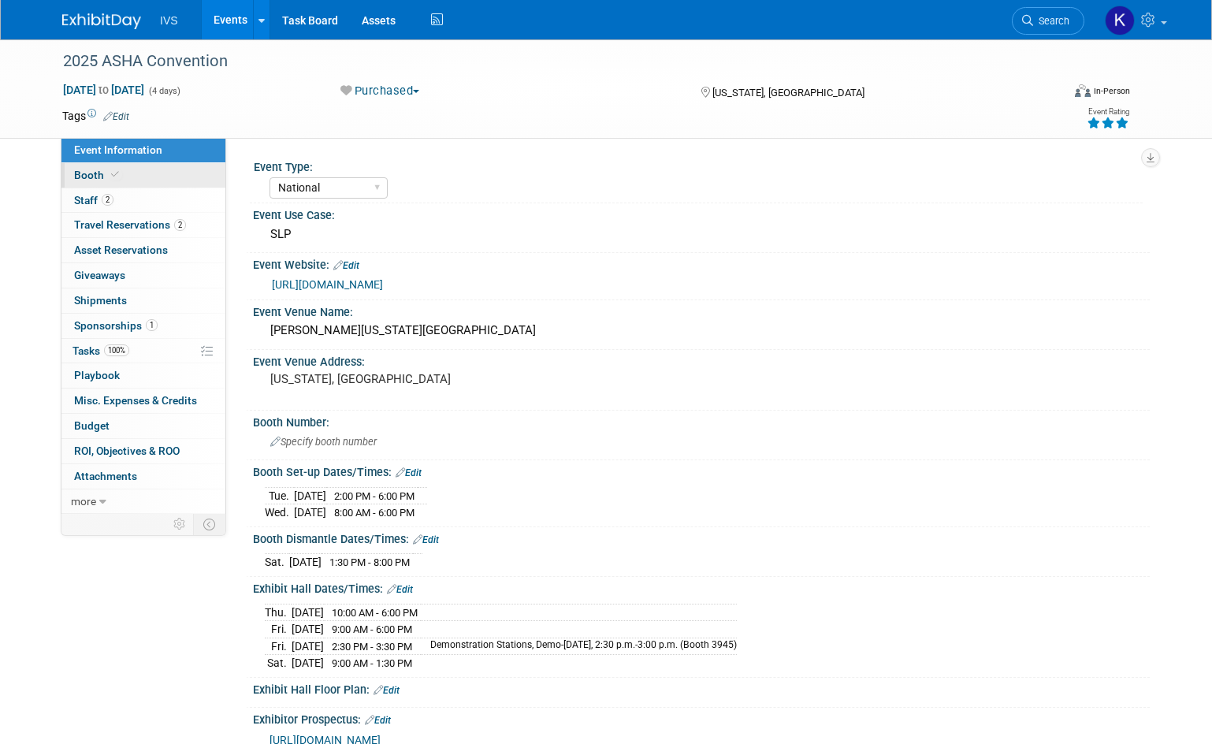
click at [95, 169] on span "Booth" at bounding box center [98, 175] width 48 height 13
